Goal: Check status

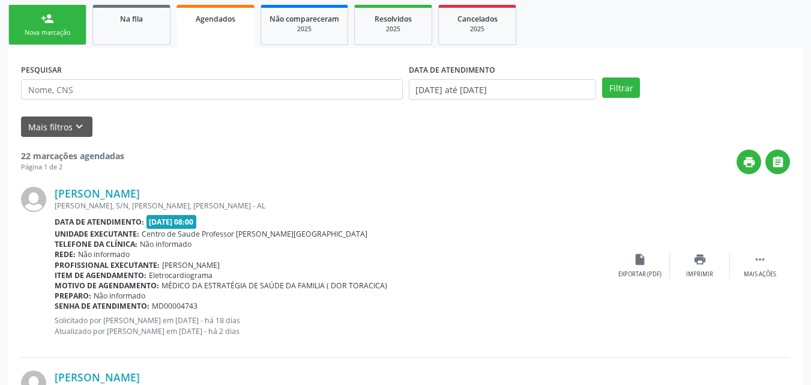
scroll to position [192, 0]
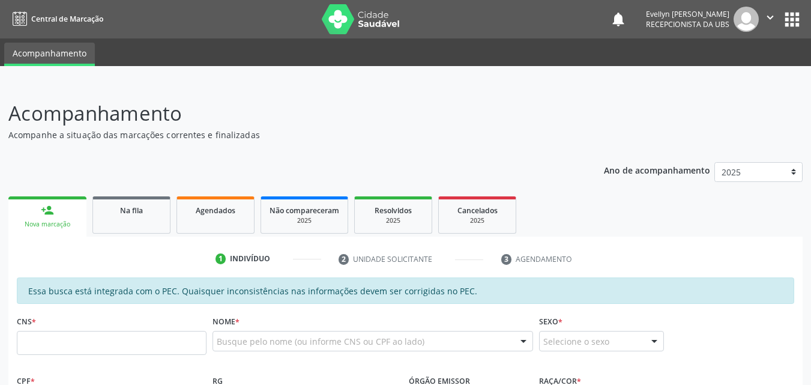
drag, startPoint x: 820, startPoint y: 128, endPoint x: 820, endPoint y: 90, distance: 37.8
click at [811, 90] on html "Central de Marcação notifications [PERSON_NAME] Recepcionista da UBS  Configur…" at bounding box center [405, 192] width 811 height 385
click at [148, 217] on link "Na fila" at bounding box center [132, 214] width 78 height 37
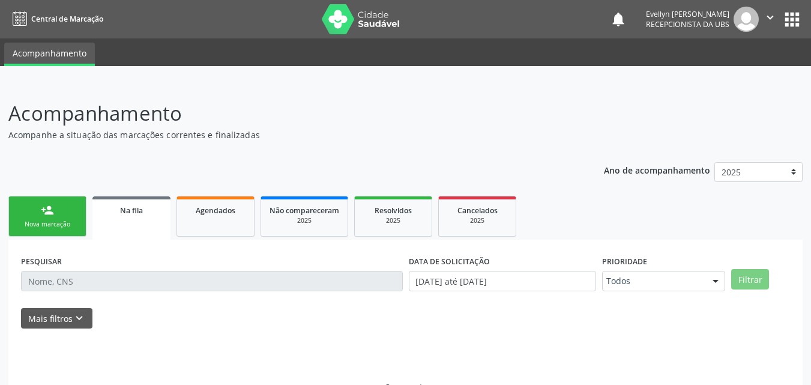
click at [148, 217] on link "Na fila" at bounding box center [132, 217] width 78 height 43
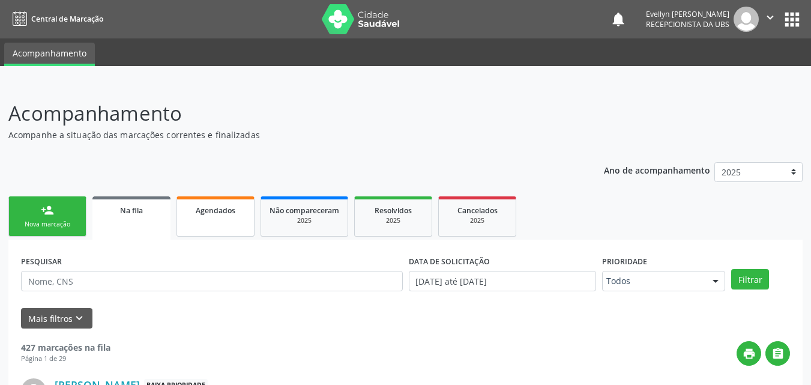
click at [209, 217] on link "Agendados" at bounding box center [216, 216] width 78 height 40
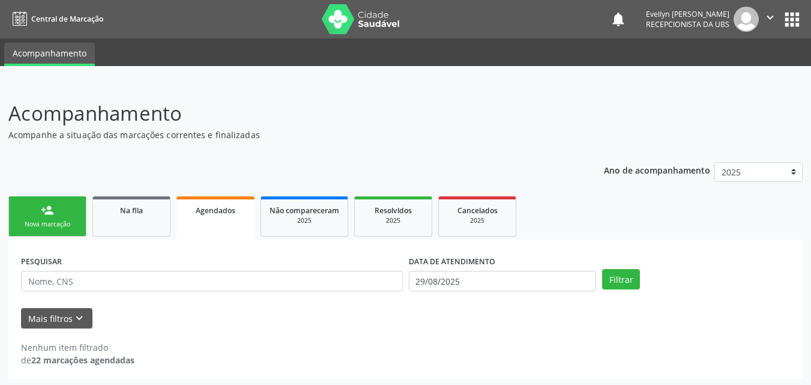
click at [209, 217] on link "Agendados" at bounding box center [216, 217] width 78 height 43
